Goal: Task Accomplishment & Management: Complete application form

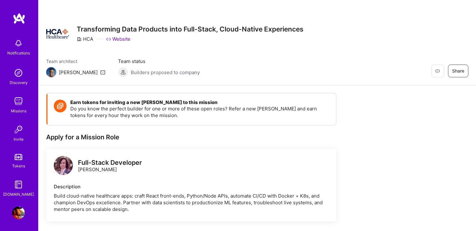
click at [20, 105] on img at bounding box center [18, 101] width 13 height 13
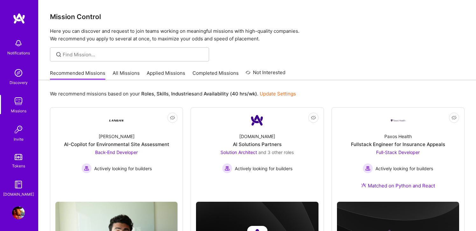
click at [158, 73] on link "Applied Missions" at bounding box center [166, 75] width 39 height 11
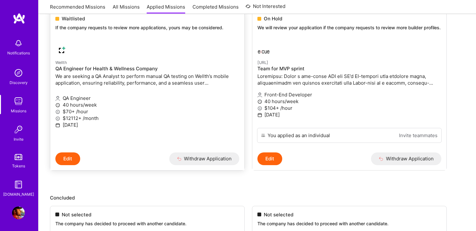
scroll to position [96, 0]
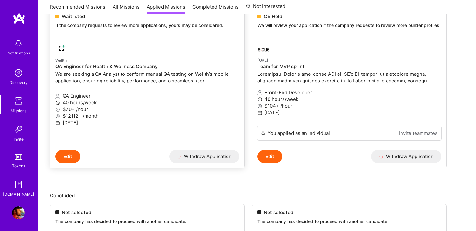
click at [63, 163] on button "Edit" at bounding box center [67, 156] width 25 height 13
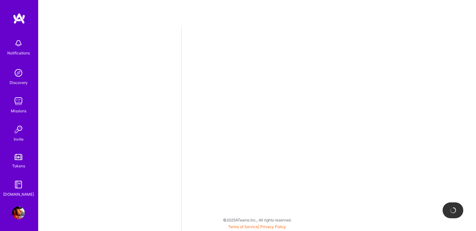
select select "US"
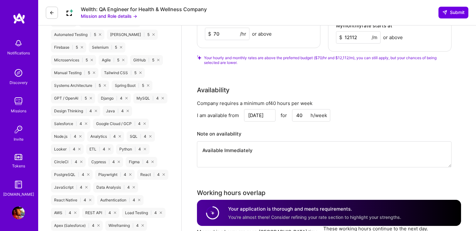
scroll to position [413, 0]
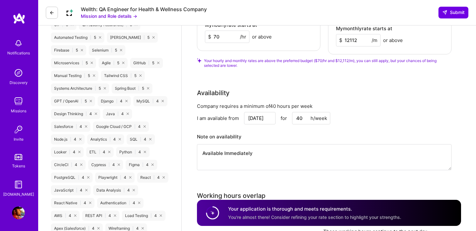
click at [257, 149] on textarea "Available Immediately" at bounding box center [324, 157] width 255 height 26
type textarea "Available Immediately."
click at [268, 112] on input "[DATE]" at bounding box center [260, 118] width 32 height 12
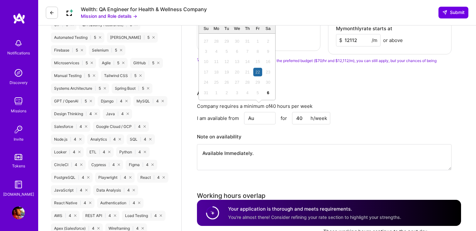
type input "A"
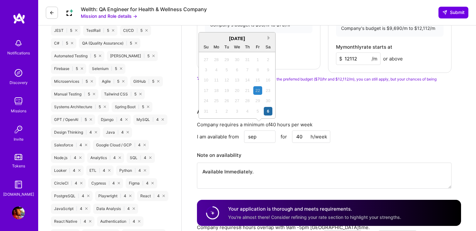
click at [268, 37] on button "Next Month" at bounding box center [270, 38] width 4 height 4
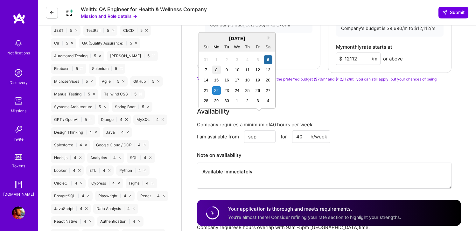
click at [216, 69] on div "8" at bounding box center [216, 70] width 9 height 9
type input "[DATE]"
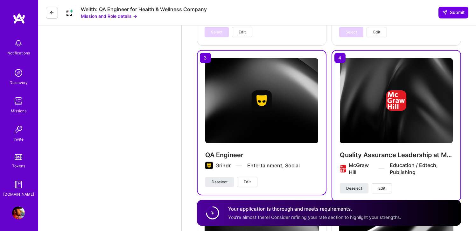
scroll to position [970, 0]
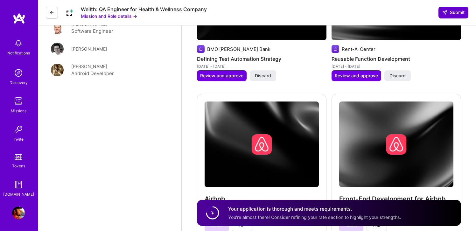
click at [449, 12] on span "Submit" at bounding box center [453, 12] width 22 height 6
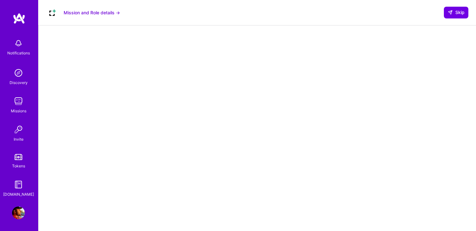
click at [82, 77] on div at bounding box center [257, 192] width 412 height 320
click at [67, 74] on div at bounding box center [257, 192] width 412 height 320
click at [18, 214] on img at bounding box center [18, 213] width 13 height 13
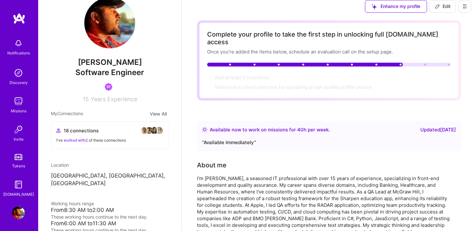
scroll to position [15, 0]
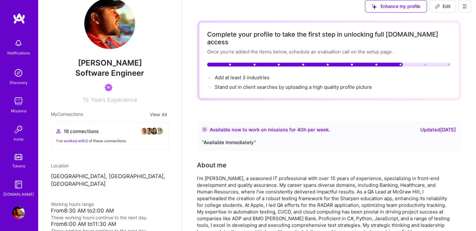
click at [17, 48] on img at bounding box center [18, 43] width 13 height 13
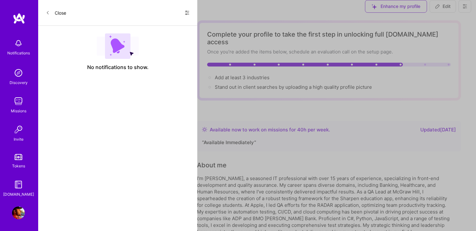
click at [124, 47] on img at bounding box center [118, 45] width 42 height 25
click at [187, 12] on icon at bounding box center [187, 12] width 5 height 5
click at [147, 25] on span "Show all notifications" at bounding box center [142, 26] width 44 height 6
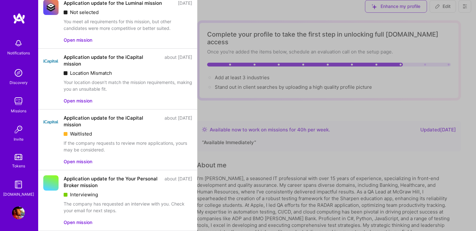
scroll to position [0, 0]
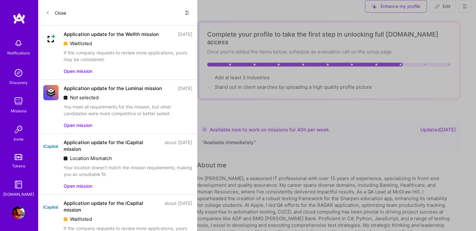
click at [187, 12] on icon at bounding box center [187, 12] width 5 height 5
click at [139, 41] on span "Show unread notifications only" at bounding box center [152, 39] width 64 height 6
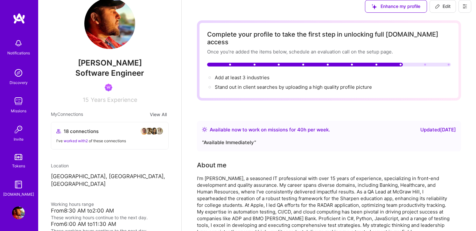
click at [18, 186] on img at bounding box center [18, 184] width 13 height 13
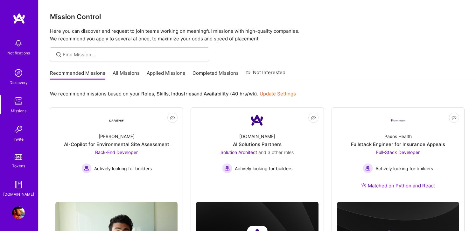
click at [18, 21] on img at bounding box center [19, 18] width 13 height 11
click at [15, 214] on img at bounding box center [18, 212] width 13 height 13
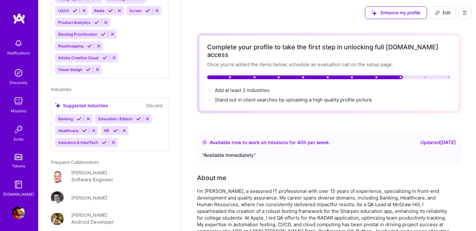
scroll to position [628, 0]
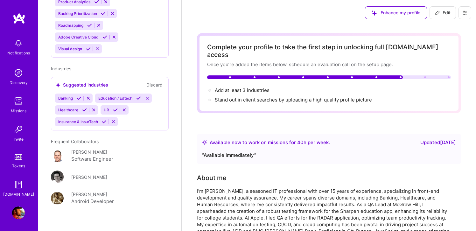
click at [465, 14] on icon at bounding box center [465, 13] width 4 height 4
click at [441, 27] on button "Settings" at bounding box center [448, 27] width 48 height 16
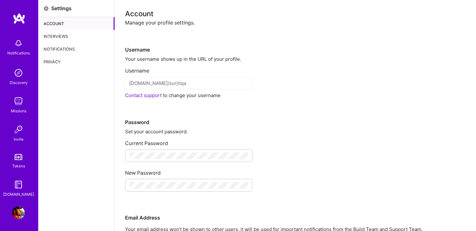
click at [236, 103] on div "Password" at bounding box center [295, 112] width 341 height 27
click at [44, 8] on icon at bounding box center [46, 8] width 5 height 5
